Goal: Task Accomplishment & Management: Complete application form

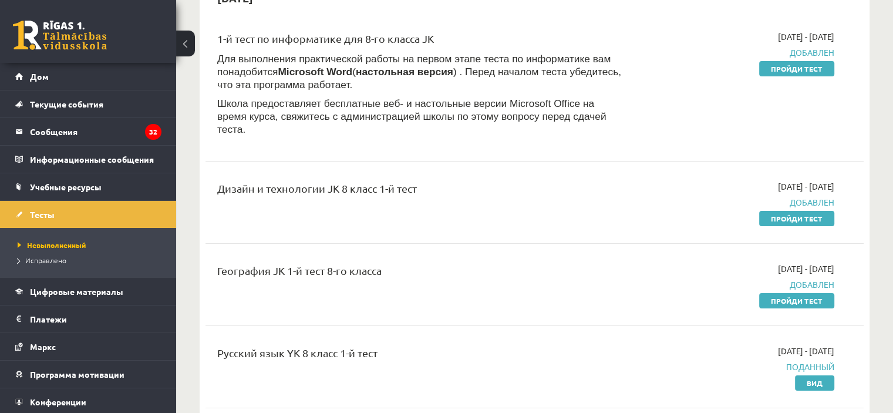
scroll to position [110, 0]
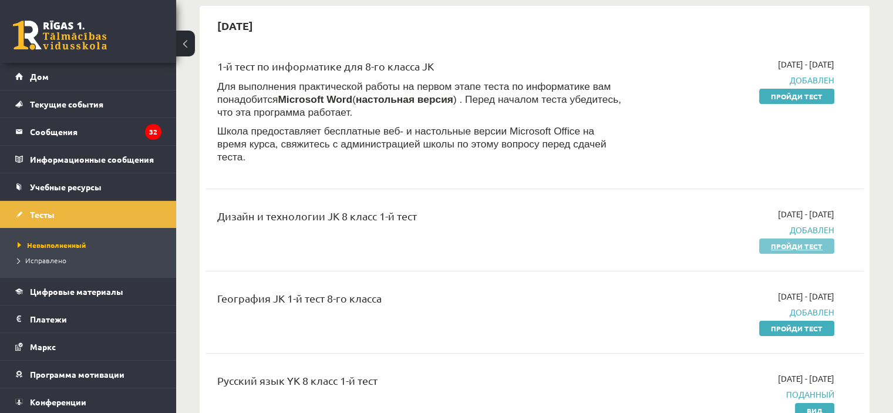
click at [776, 241] on font "Пройди тест" at bounding box center [797, 245] width 52 height 9
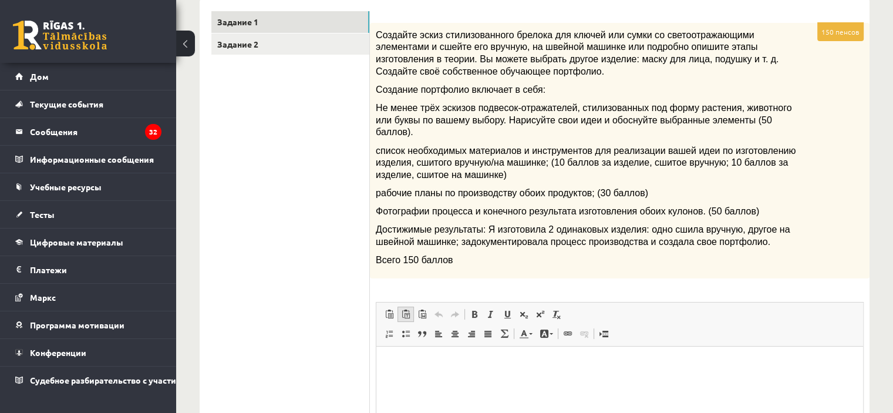
scroll to position [61, 0]
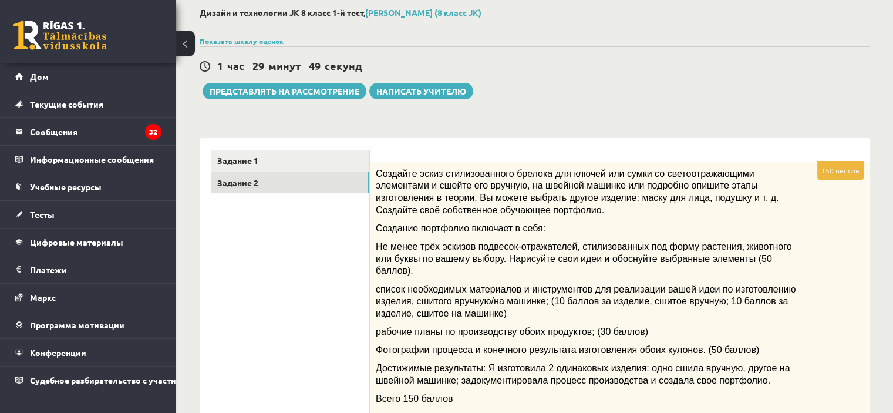
click at [282, 178] on link "Задание 2" at bounding box center [290, 183] width 158 height 22
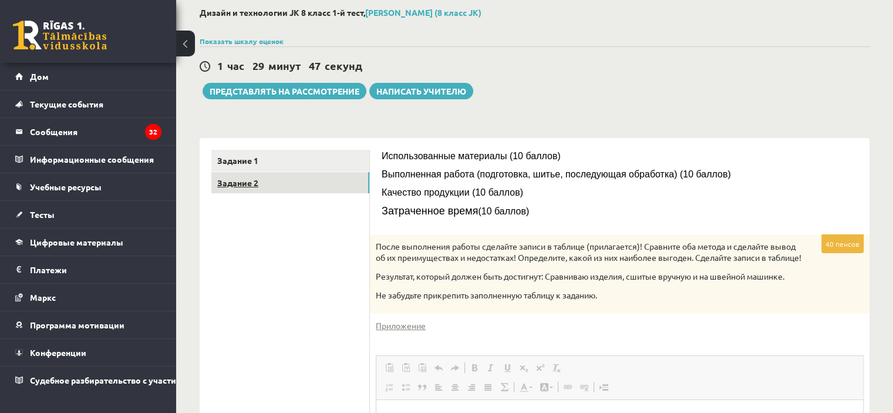
scroll to position [0, 0]
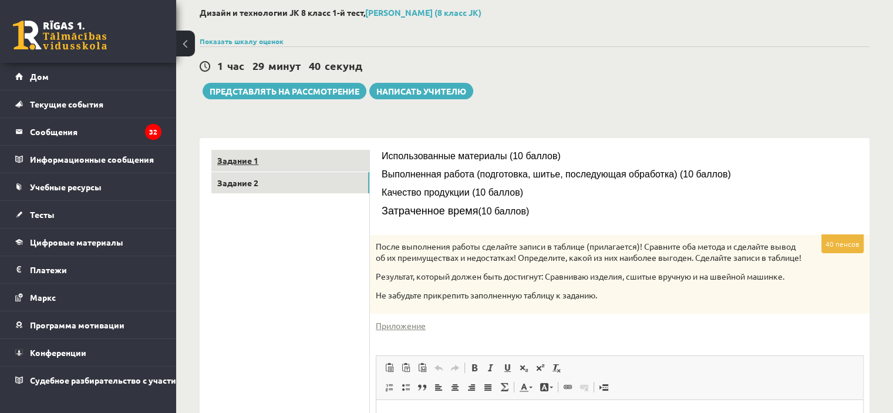
click at [249, 166] on link "Задание 1" at bounding box center [290, 161] width 158 height 22
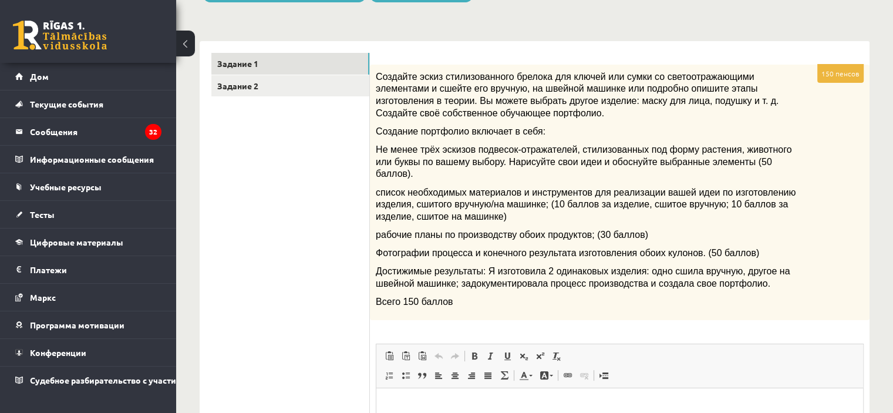
scroll to position [61, 0]
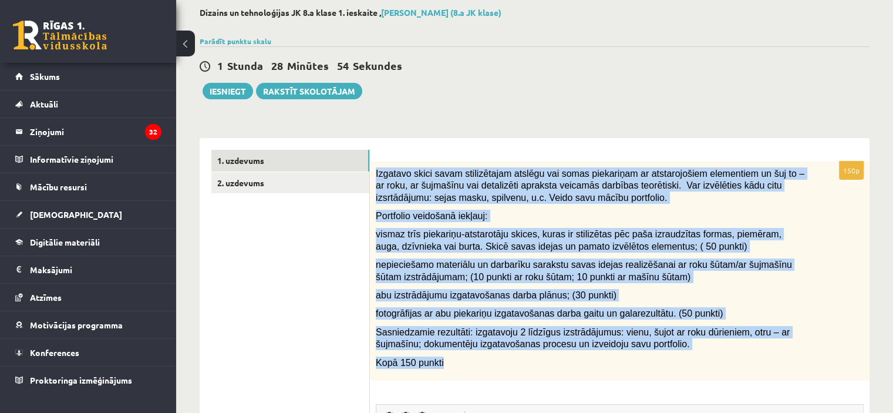
drag, startPoint x: 374, startPoint y: 177, endPoint x: 484, endPoint y: 365, distance: 218.0
click at [484, 365] on div "Izgatavo skici savam stilizētajam atslēgu vai somas piekariņam ar atstarojošiem…" at bounding box center [619, 270] width 499 height 219
copy div "Izgatavo skici savam stilizētajam atslēgu vai somas piekariņam ar atstarojošiem…"
click at [551, 150] on form "150p Izgatavo skici savam stilizētajam atslēgu vai somas piekariņam ar atstaroj…" at bounding box center [619, 399] width 476 height 498
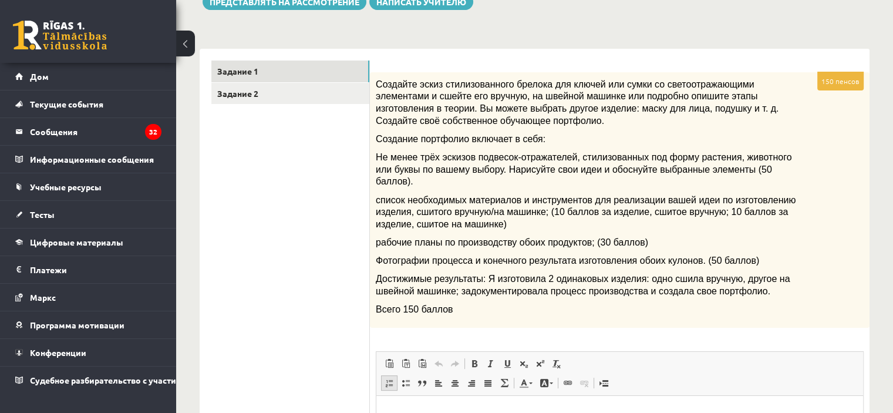
scroll to position [2, 0]
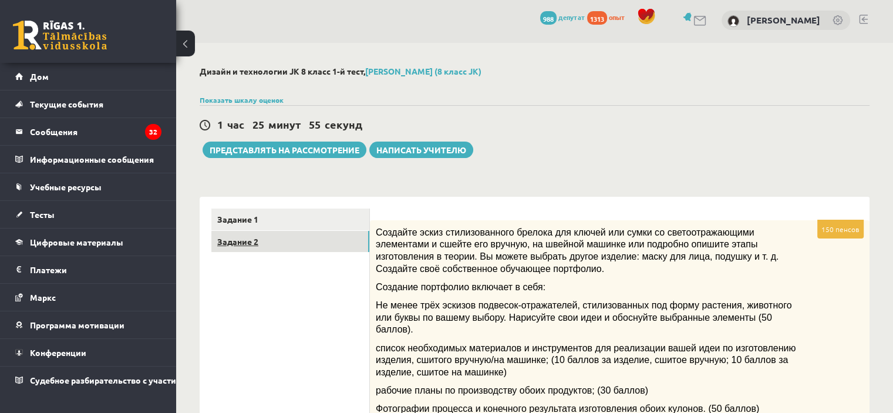
click at [300, 240] on link "Задание 2" at bounding box center [290, 242] width 158 height 22
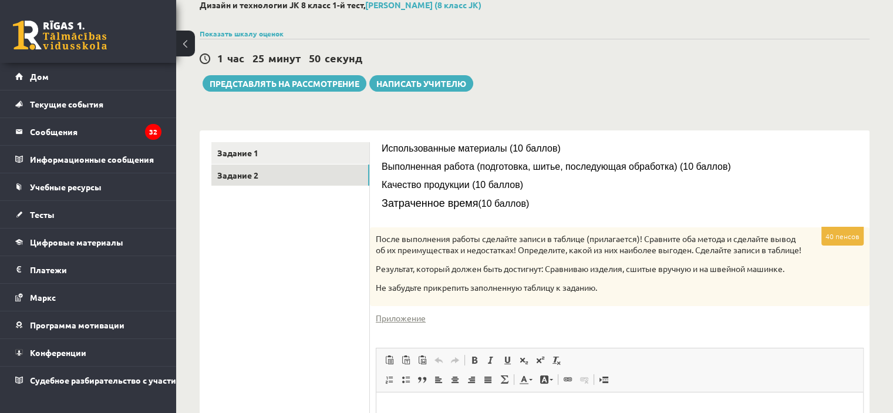
scroll to position [120, 0]
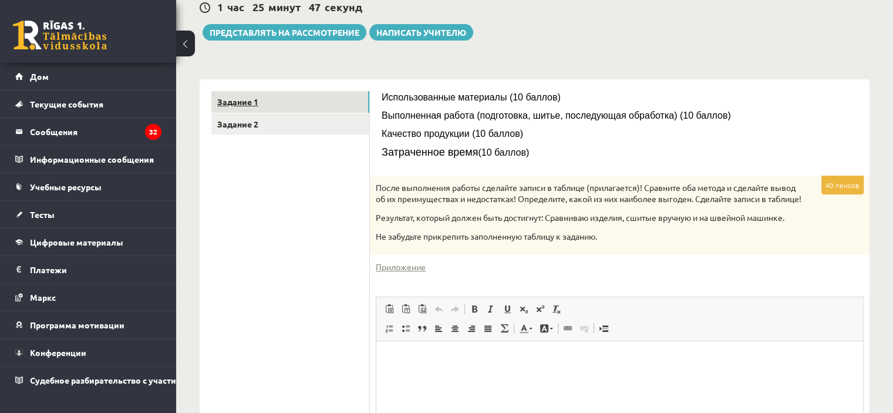
click at [288, 99] on link "Задание 1" at bounding box center [290, 102] width 158 height 22
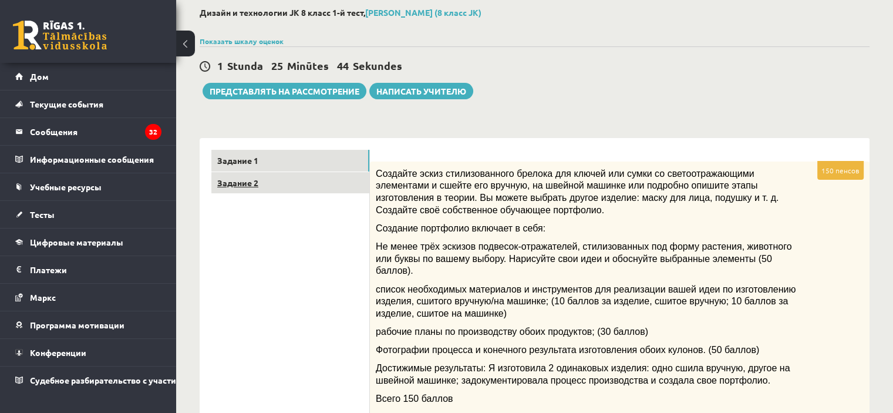
scroll to position [61, 0]
click at [288, 185] on link "Задание 2" at bounding box center [290, 183] width 158 height 22
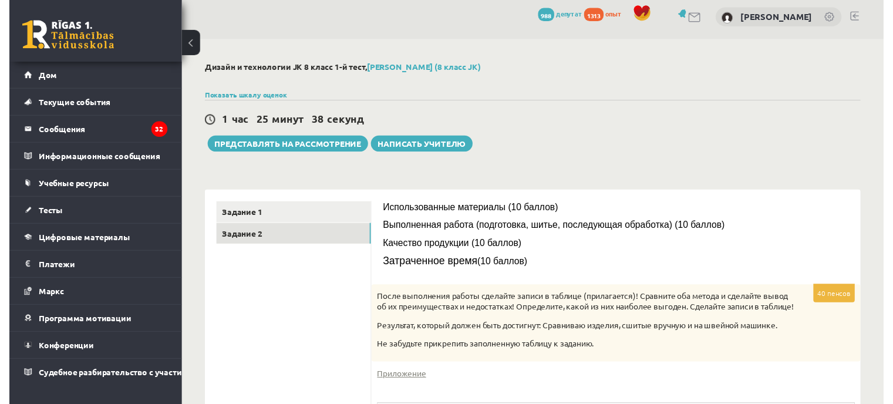
scroll to position [0, 0]
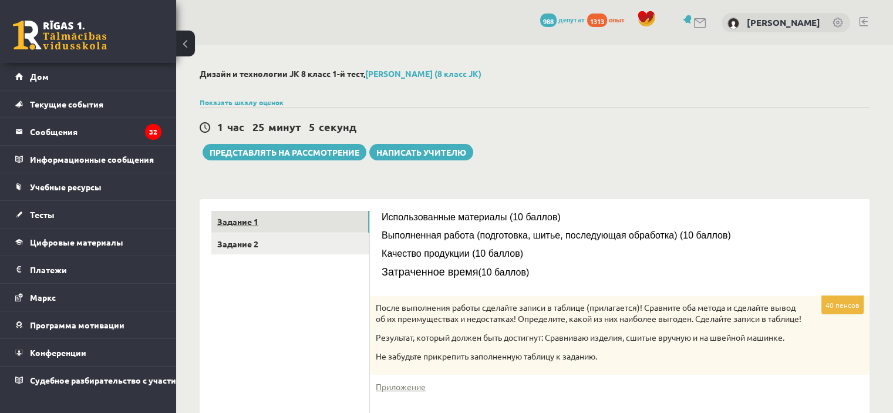
click at [225, 221] on font "Задание 1" at bounding box center [237, 221] width 41 height 11
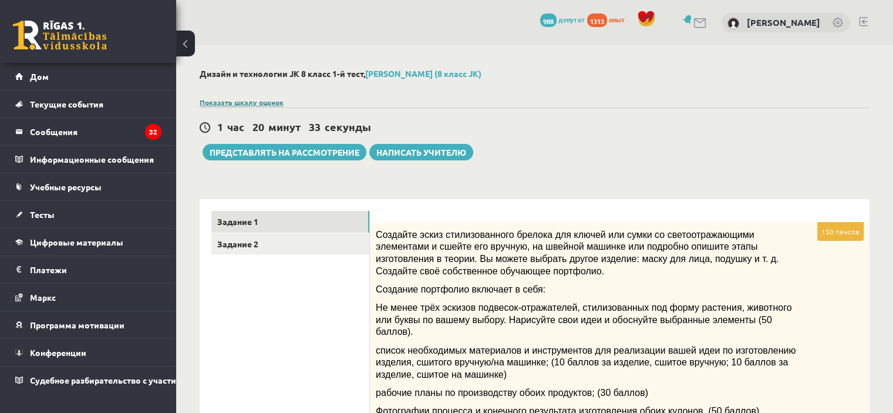
click at [277, 102] on font "Показать шкалу оценок" at bounding box center [242, 101] width 84 height 9
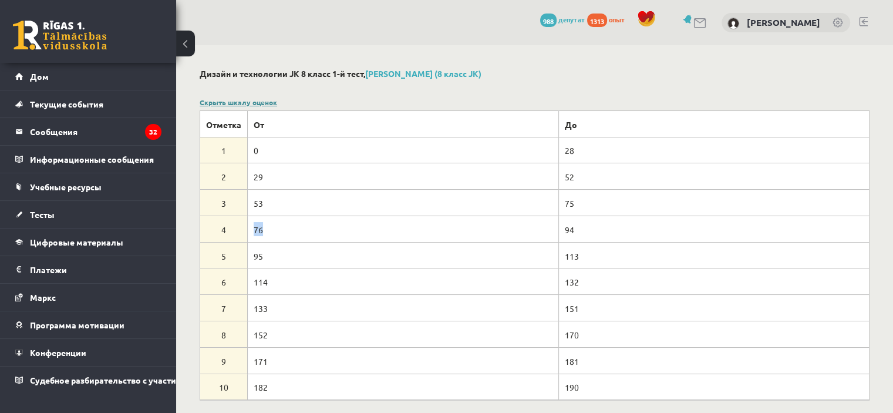
drag, startPoint x: 288, startPoint y: 221, endPoint x: 233, endPoint y: 232, distance: 55.6
click at [233, 232] on tr "4 76 94" at bounding box center [534, 228] width 669 height 26
click at [345, 218] on td "76" at bounding box center [403, 228] width 311 height 26
click at [249, 228] on td "76" at bounding box center [403, 228] width 311 height 26
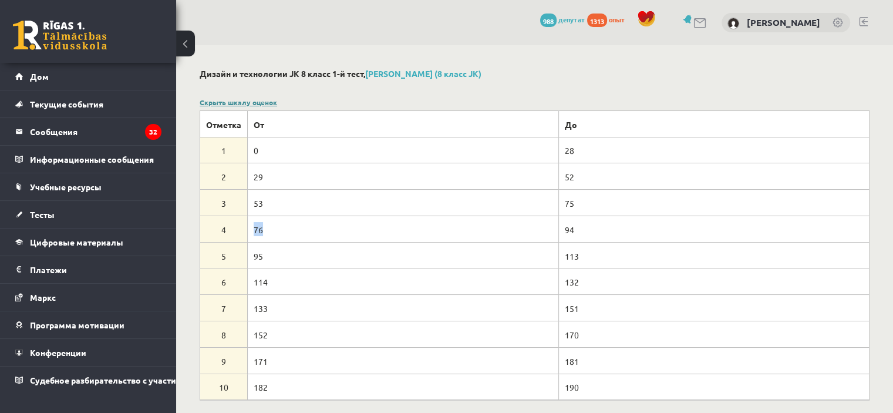
click at [251, 229] on td "76" at bounding box center [403, 228] width 311 height 26
click at [245, 105] on font "Скрыть шкалу оценок" at bounding box center [238, 101] width 77 height 9
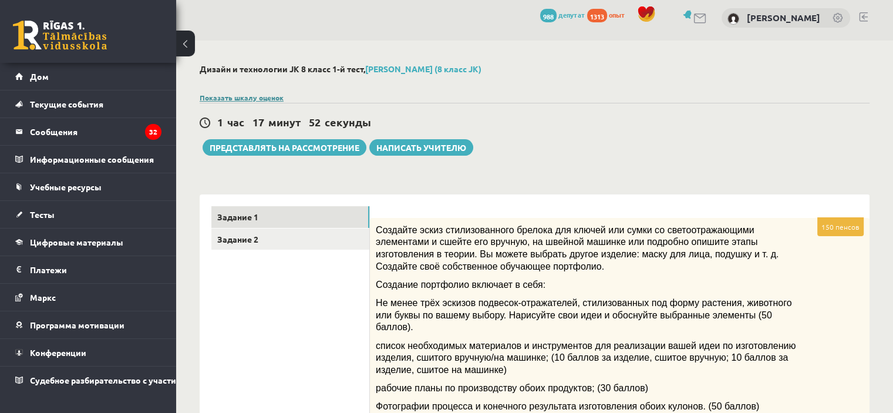
scroll to position [352, 0]
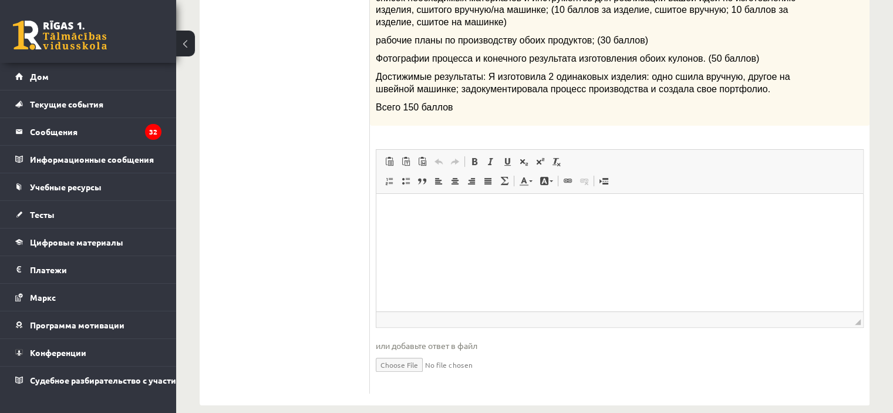
click at [497, 229] on html at bounding box center [619, 211] width 486 height 36
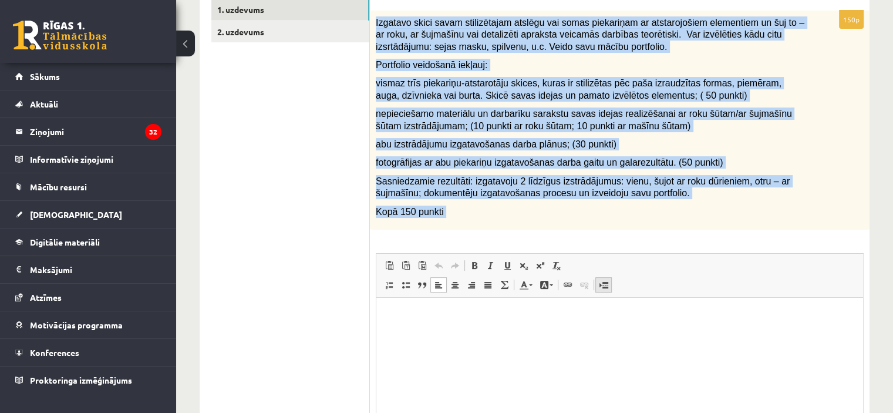
scroll to position [235, 0]
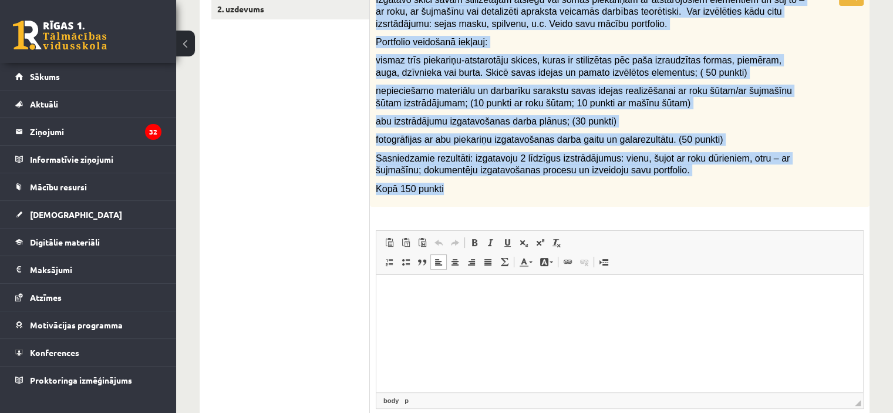
drag, startPoint x: 376, startPoint y: 232, endPoint x: 594, endPoint y: 204, distance: 220.1
click at [594, 204] on div "Izgatavo skici savam stilizētajam atslēgu vai somas piekariņam ar atstarojošiem…" at bounding box center [619, 97] width 499 height 219
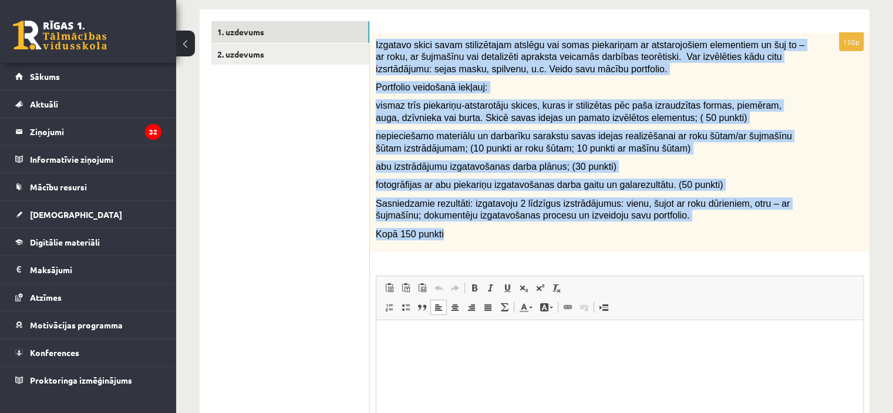
scroll to position [117, 0]
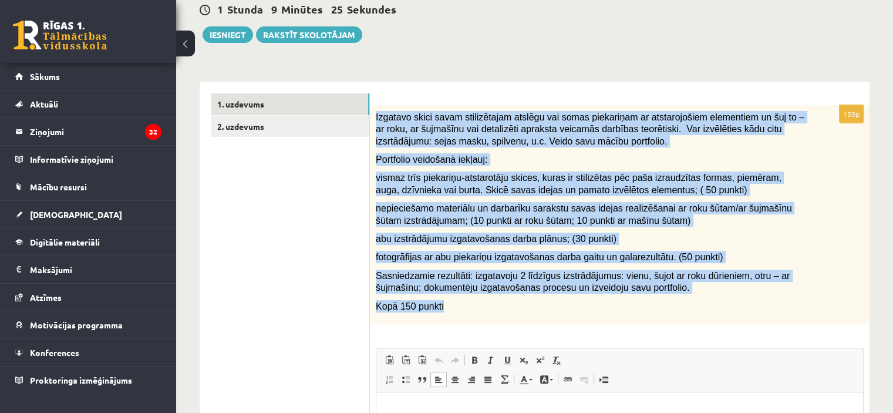
copy div "Izgatavo skici savam stilizētajam atslēgu vai somas piekariņam ar atstarojošiem…"
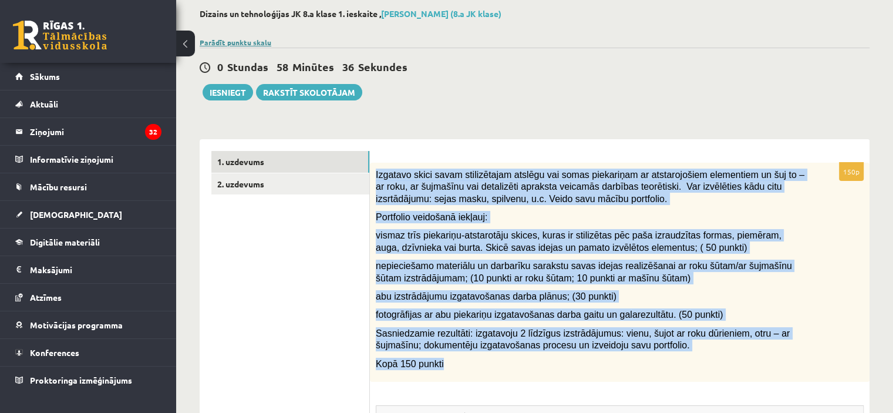
scroll to position [0, 0]
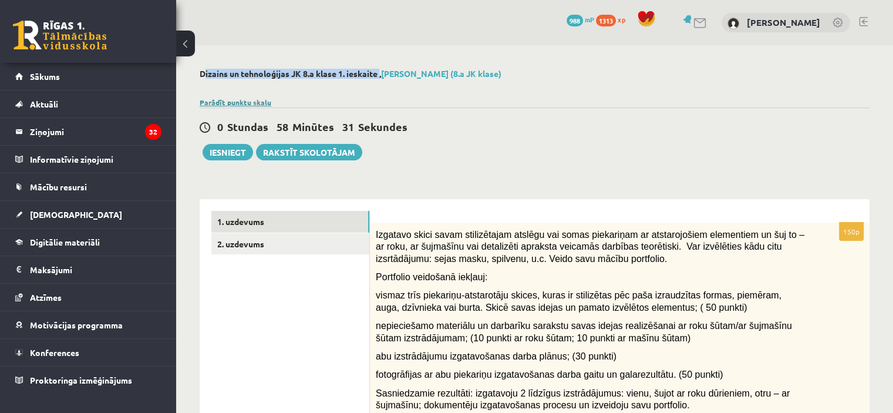
drag, startPoint x: 380, startPoint y: 72, endPoint x: 200, endPoint y: 76, distance: 180.2
click at [200, 76] on h2 "Dizains un tehnoloģijas JK 8.a klase 1. ieskaite , Ruslans Ignatovs (8.a JK kla…" at bounding box center [535, 74] width 670 height 10
copy h2 "Dizains un tehnoloģijas JK 8.a klase 1. ieskaite"
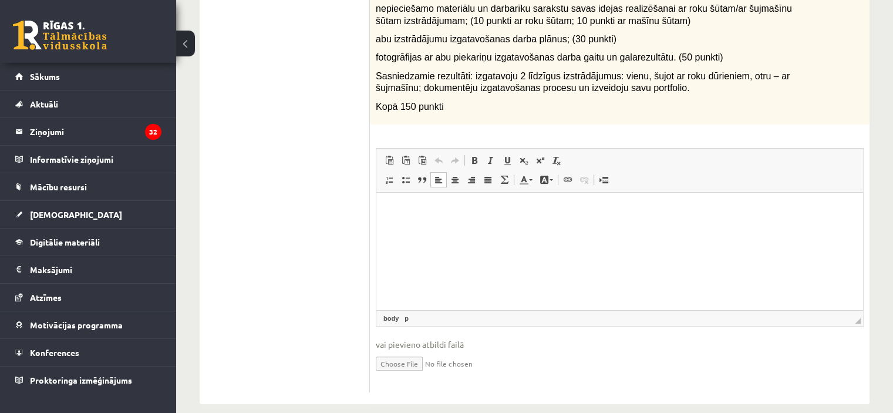
scroll to position [330, 0]
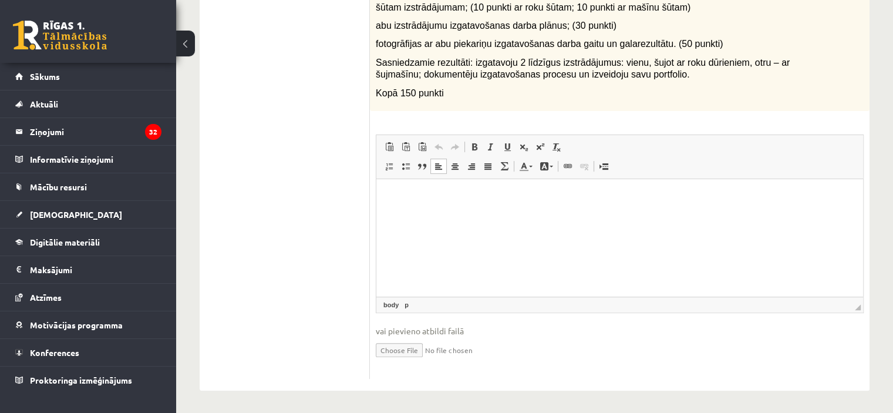
click at [404, 353] on input "file" at bounding box center [620, 349] width 488 height 24
type input "**********"
click at [412, 347] on input "file" at bounding box center [620, 349] width 488 height 24
drag, startPoint x: 459, startPoint y: 328, endPoint x: 392, endPoint y: 336, distance: 68.0
click at [392, 336] on fieldset "Rich Text Editor, wiswyg-editor-user-answer-47433923100080 Панели инструментов …" at bounding box center [620, 253] width 488 height 238
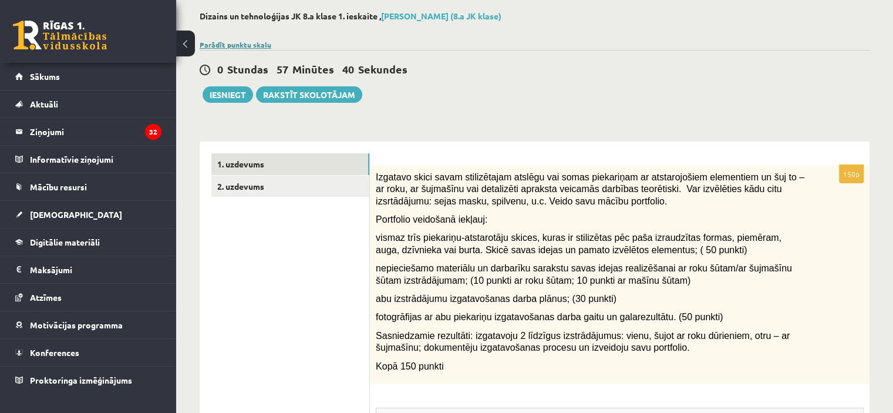
scroll to position [37, 0]
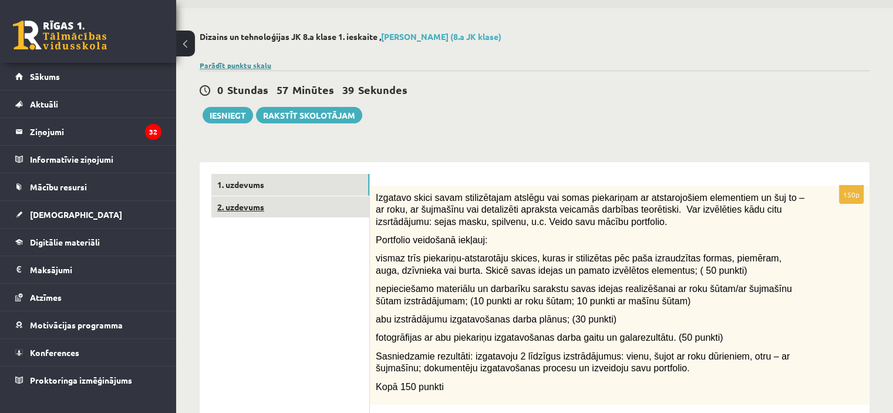
click at [329, 212] on link "2. uzdevums" at bounding box center [290, 207] width 158 height 22
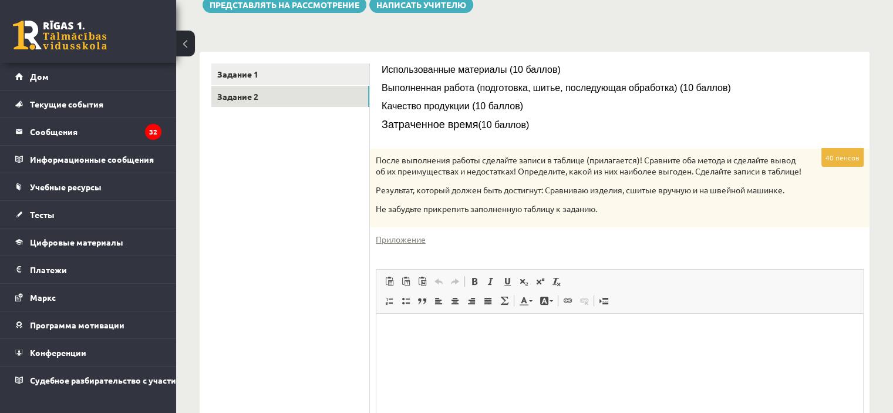
scroll to position [154, 0]
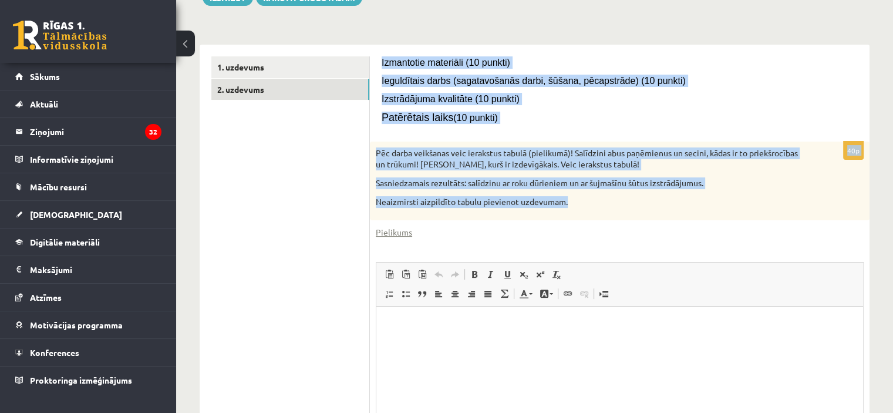
drag, startPoint x: 379, startPoint y: 64, endPoint x: 614, endPoint y: 202, distance: 273.1
click at [614, 202] on div "Izmantotie materiāli (10 punkti) Ieguldītais darbs (sagatavošanās darbi, šūšana…" at bounding box center [619, 281] width 499 height 473
copy form "Izmantotie materiāli (10 punkti) Ieguldītais darbs (sagatavošanās darbi, šūšana…"
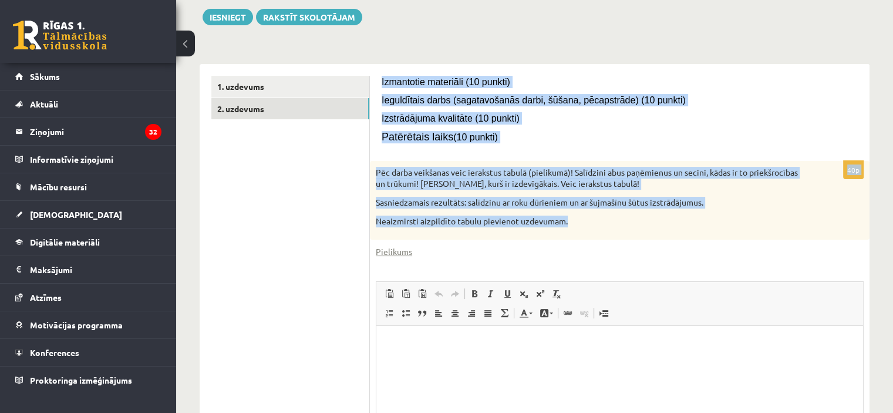
scroll to position [48, 0]
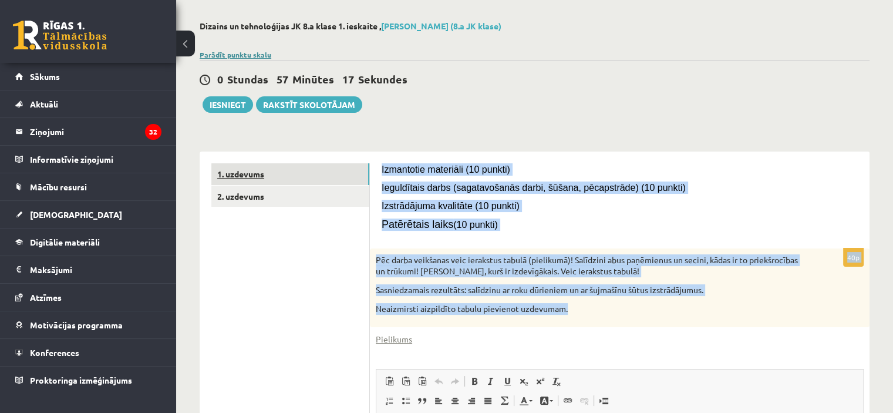
click at [280, 171] on link "1. uzdevums" at bounding box center [290, 174] width 158 height 22
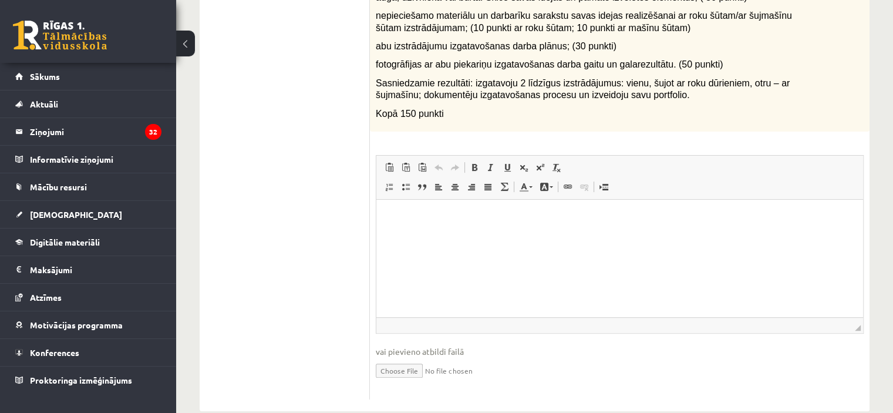
scroll to position [330, 0]
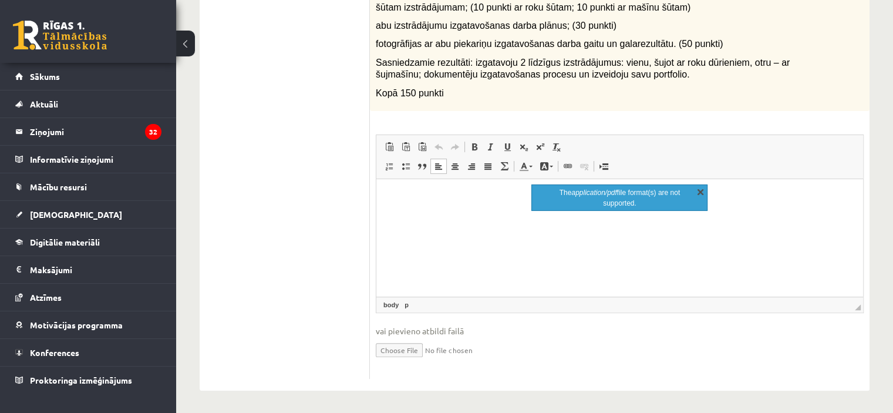
click at [697, 192] on link "X" at bounding box center [700, 191] width 12 height 12
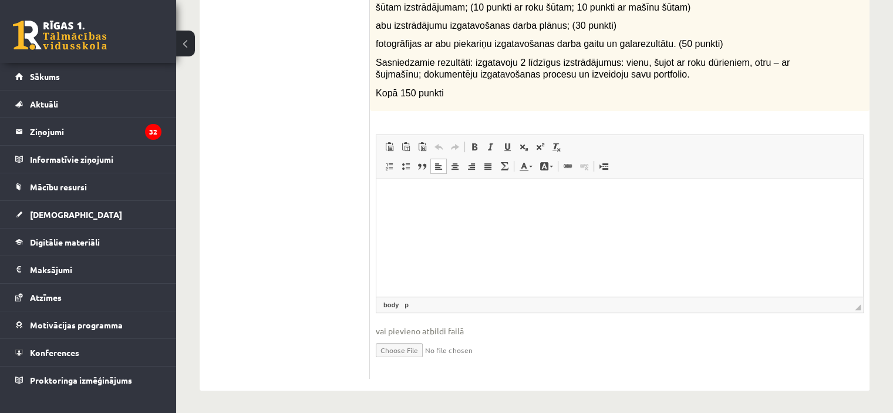
type input "**********"
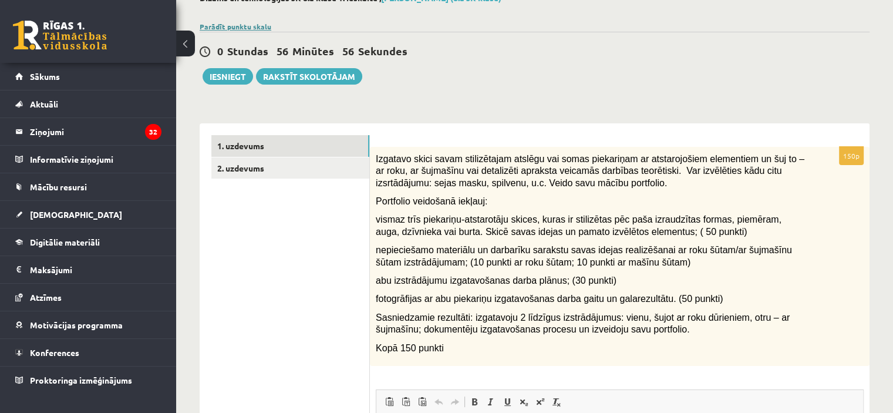
scroll to position [49, 0]
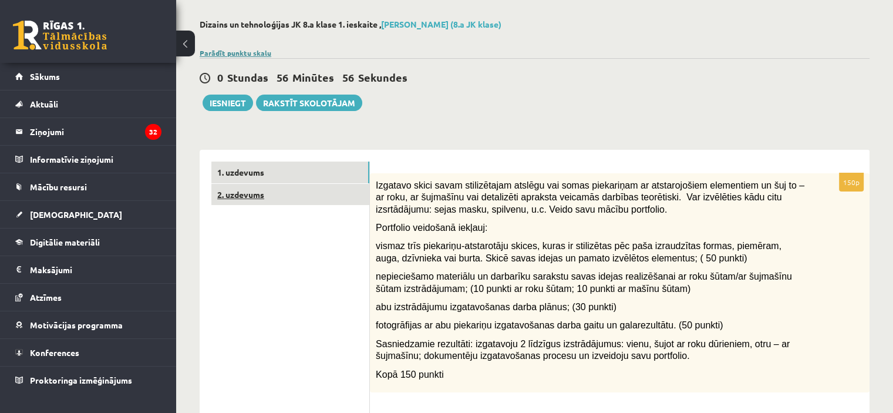
click at [286, 190] on link "2. uzdevums" at bounding box center [290, 195] width 158 height 22
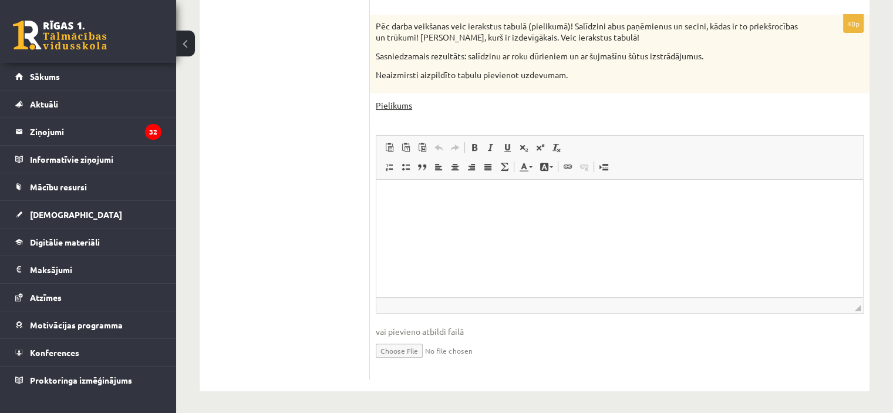
scroll to position [282, 0]
click at [552, 214] on html at bounding box center [619, 196] width 486 height 36
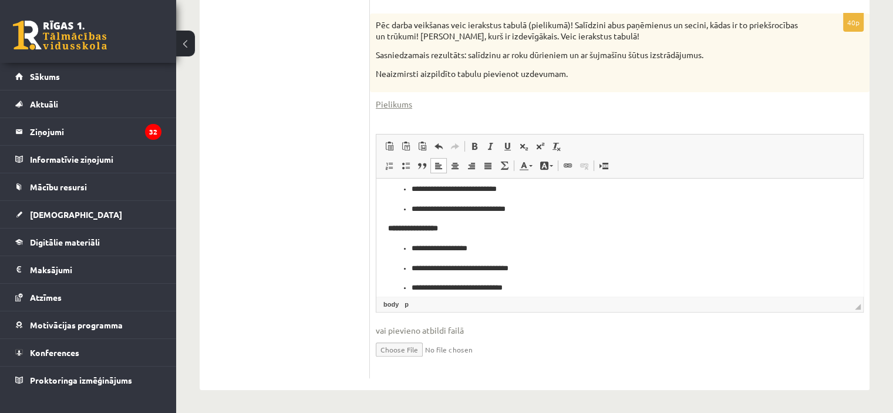
scroll to position [204, 0]
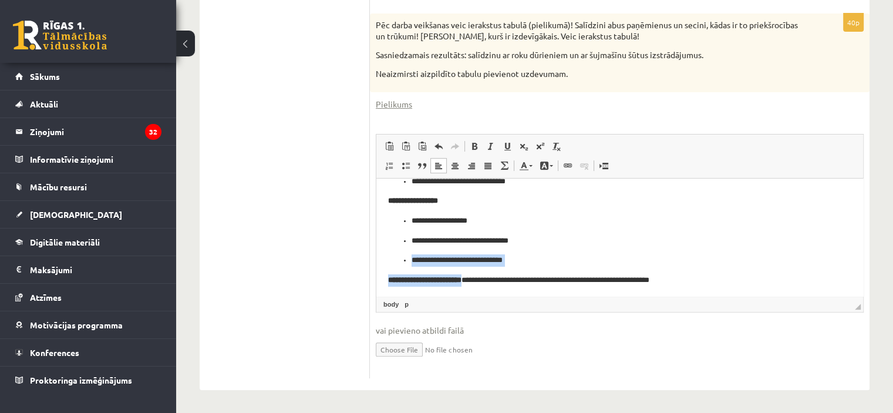
drag, startPoint x: 485, startPoint y: 277, endPoint x: 397, endPoint y: 251, distance: 91.9
click at [397, 251] on body "**********" at bounding box center [619, 137] width 463 height 300
click at [468, 204] on p "**********" at bounding box center [619, 201] width 463 height 12
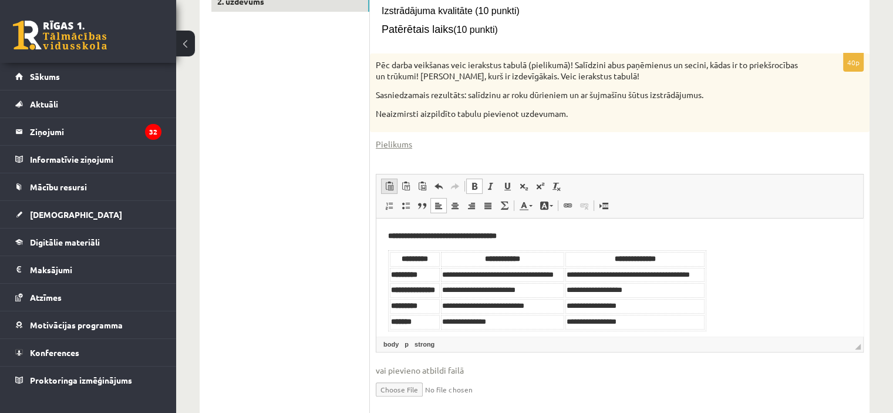
scroll to position [224, 0]
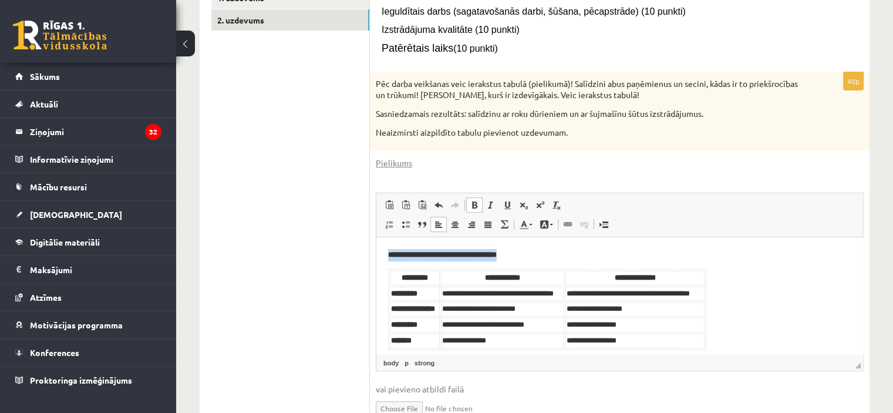
drag, startPoint x: 388, startPoint y: 255, endPoint x: 539, endPoint y: 251, distance: 150.9
click at [539, 251] on p "**********" at bounding box center [619, 255] width 463 height 12
click at [521, 229] on link "Цвет текста" at bounding box center [525, 224] width 21 height 15
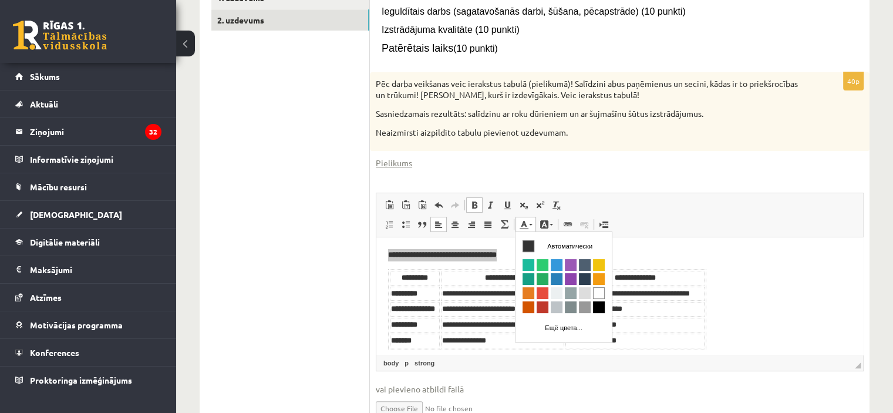
scroll to position [0, 0]
click at [542, 301] on span "Цвета" at bounding box center [542, 306] width 12 height 12
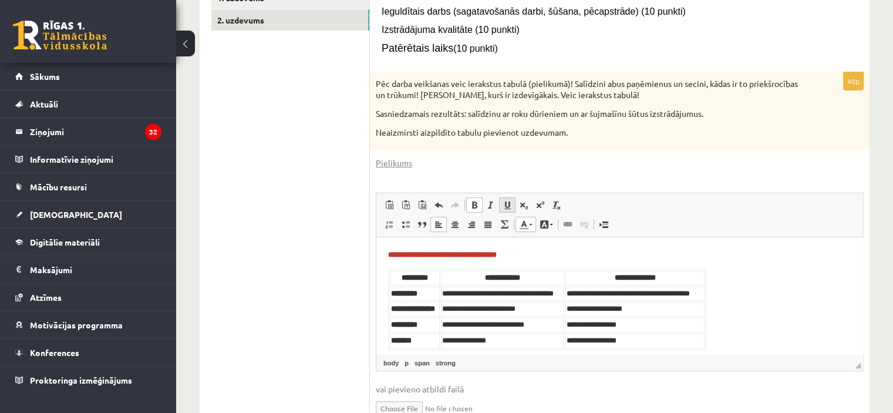
click at [506, 208] on span at bounding box center [506, 204] width 9 height 9
click at [548, 258] on p "**********" at bounding box center [619, 255] width 463 height 12
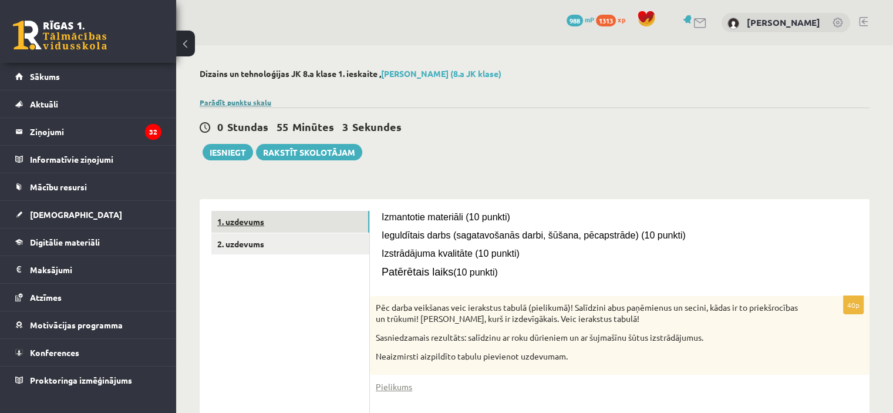
click at [255, 224] on link "1. uzdevums" at bounding box center [290, 222] width 158 height 22
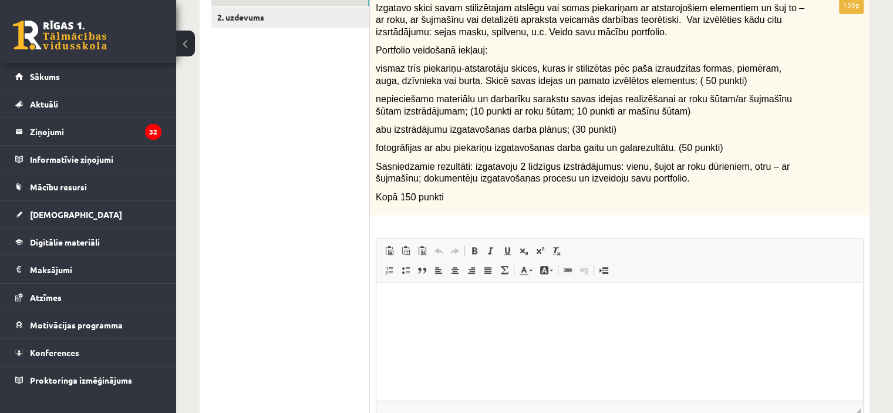
scroll to position [343, 0]
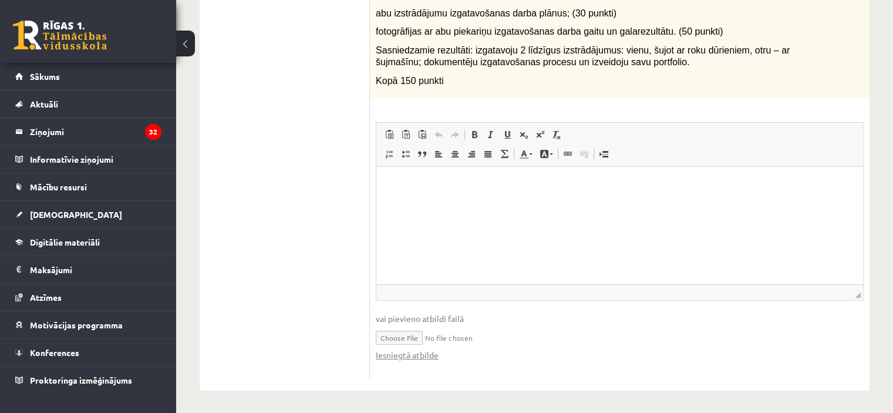
click at [420, 334] on input "file" at bounding box center [620, 337] width 488 height 24
type input "**********"
click at [589, 337] on input "file" at bounding box center [620, 337] width 488 height 24
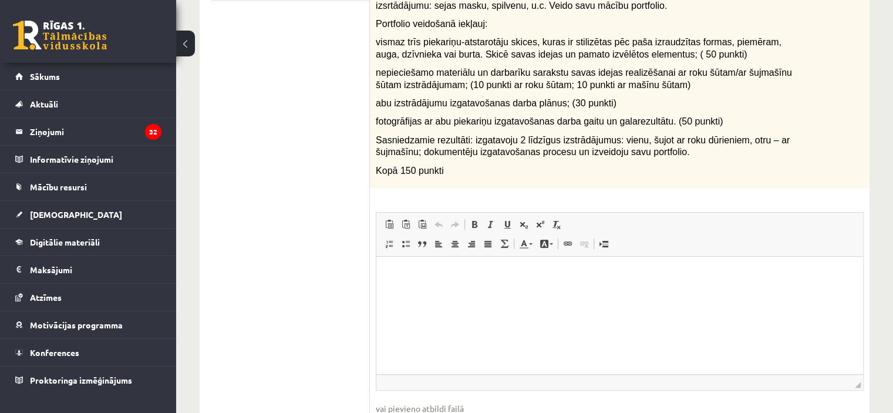
scroll to position [49, 0]
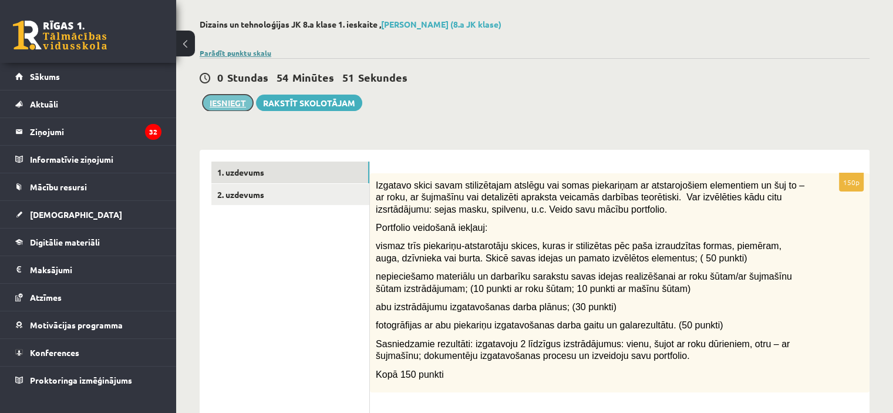
click at [209, 100] on button "Iesniegt" at bounding box center [227, 102] width 50 height 16
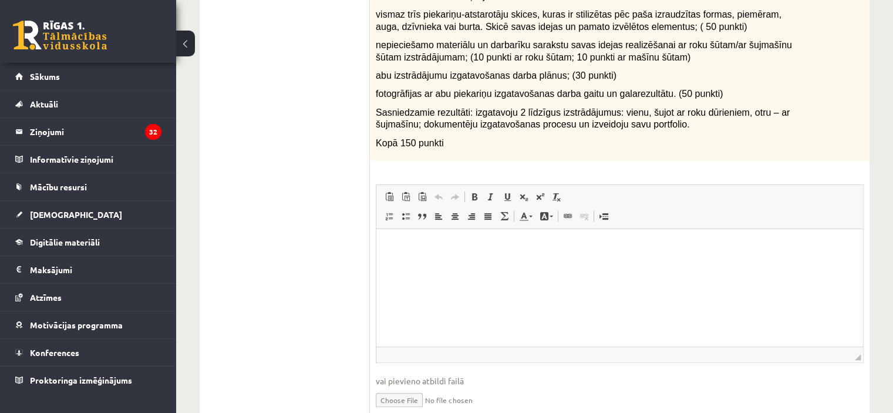
scroll to position [343, 0]
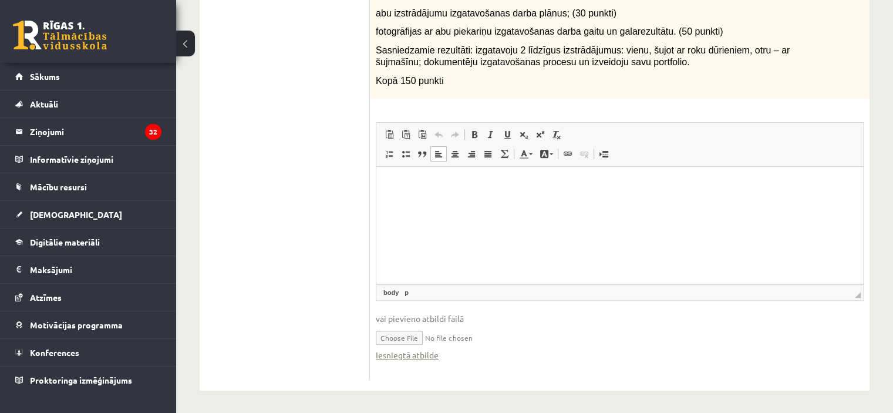
click at [521, 202] on html at bounding box center [619, 184] width 486 height 36
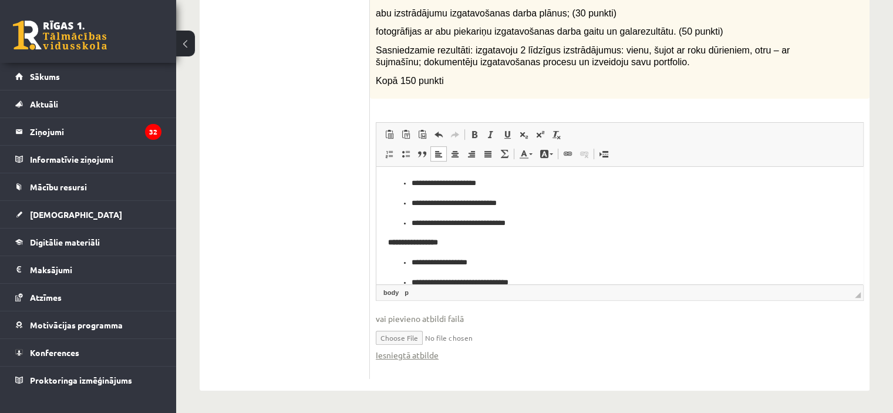
scroll to position [0, 0]
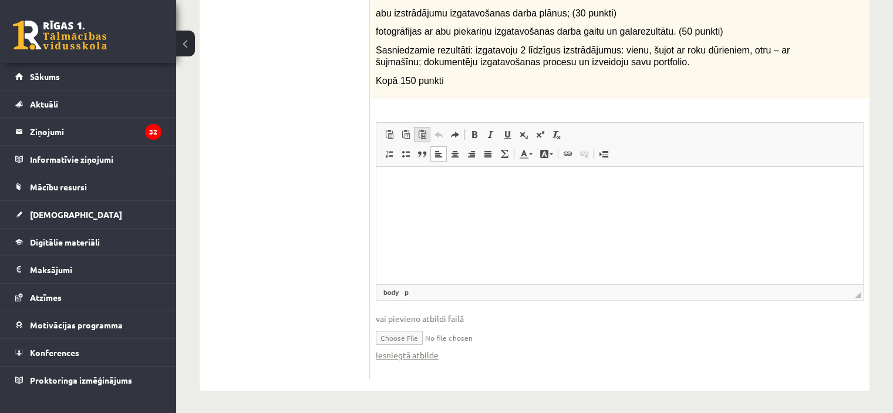
click at [417, 130] on span at bounding box center [421, 134] width 9 height 9
click at [424, 134] on span at bounding box center [421, 134] width 9 height 9
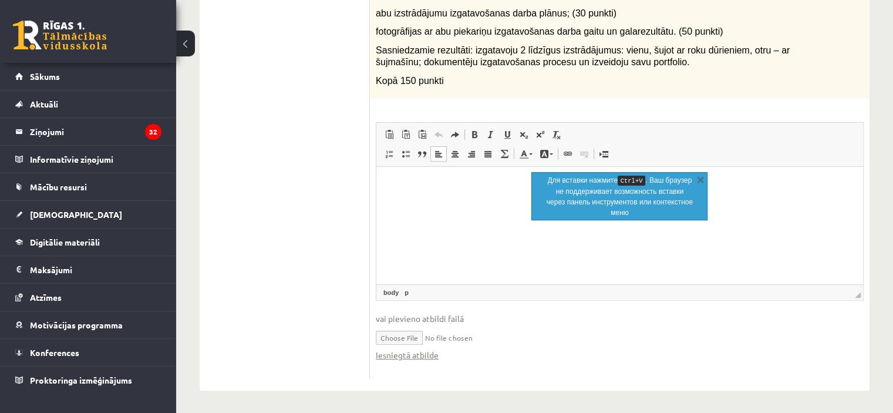
click at [471, 202] on html at bounding box center [619, 184] width 486 height 36
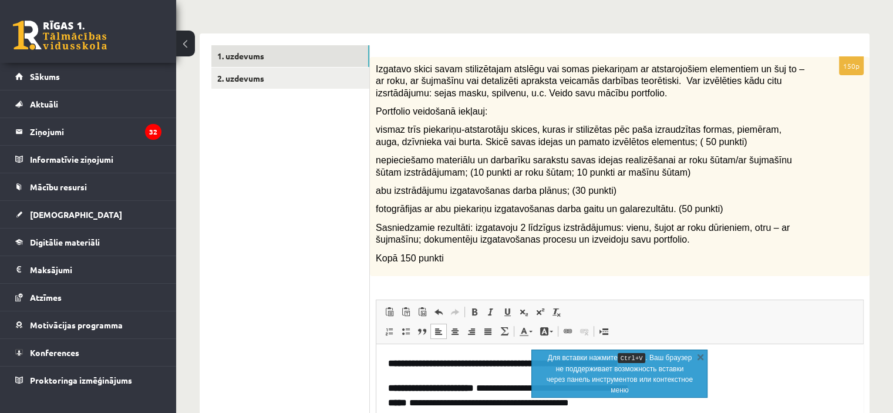
scroll to position [108, 0]
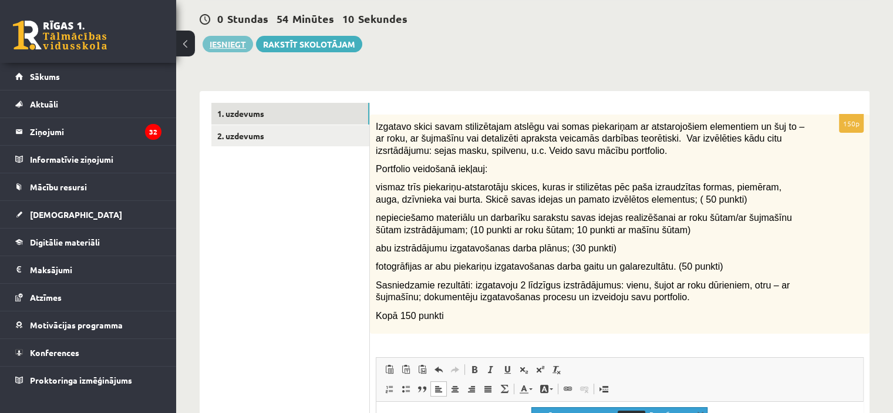
click at [222, 39] on button "Iesniegt" at bounding box center [227, 44] width 50 height 16
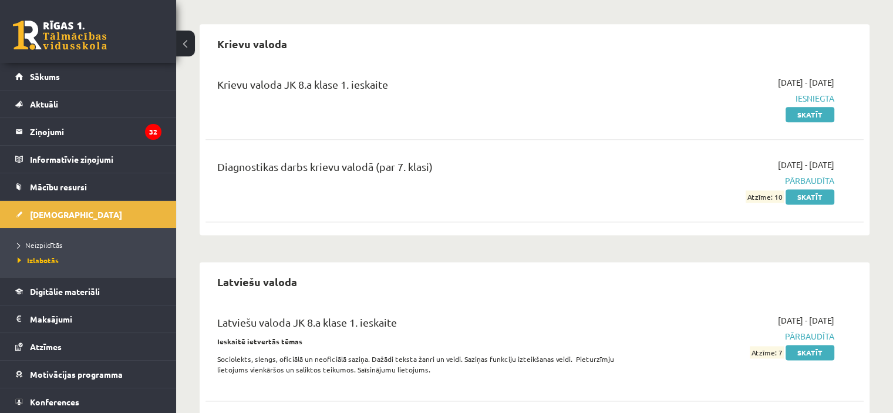
scroll to position [1526, 0]
click at [45, 243] on span "Neizpildītās" at bounding box center [40, 244] width 45 height 9
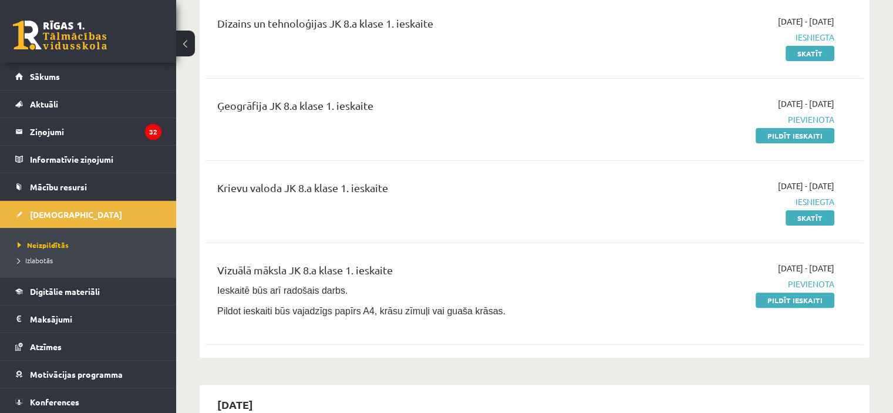
scroll to position [293, 0]
